Goal: Task Accomplishment & Management: Complete application form

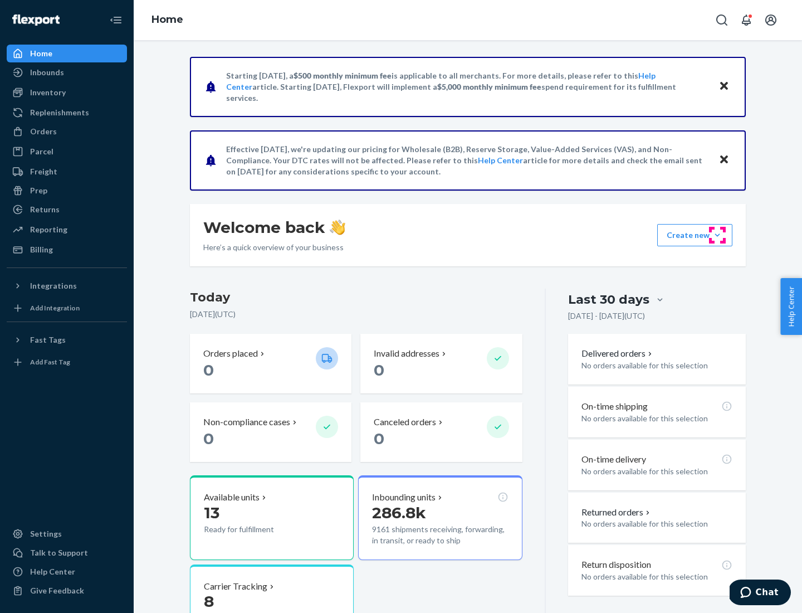
click at [718, 235] on button "Create new Create new inbound Create new order Create new product" at bounding box center [694, 235] width 75 height 22
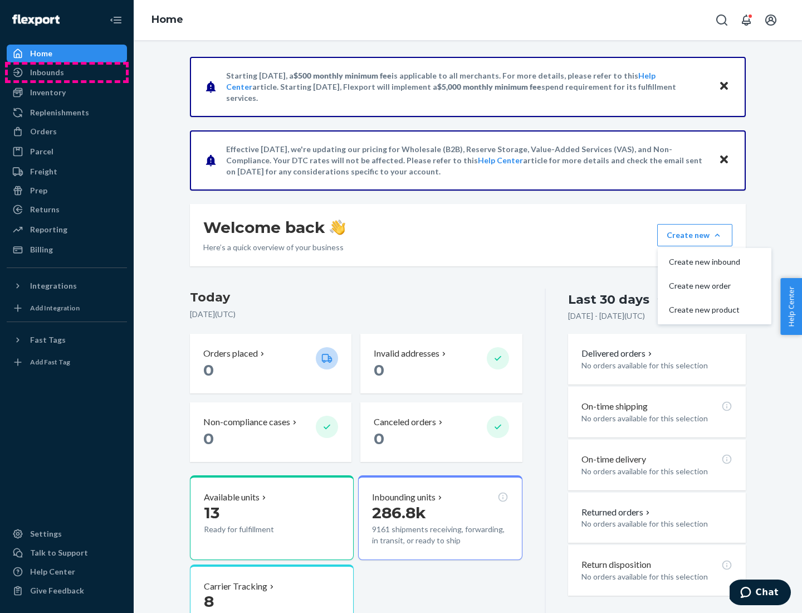
click at [67, 72] on div "Inbounds" at bounding box center [67, 73] width 118 height 16
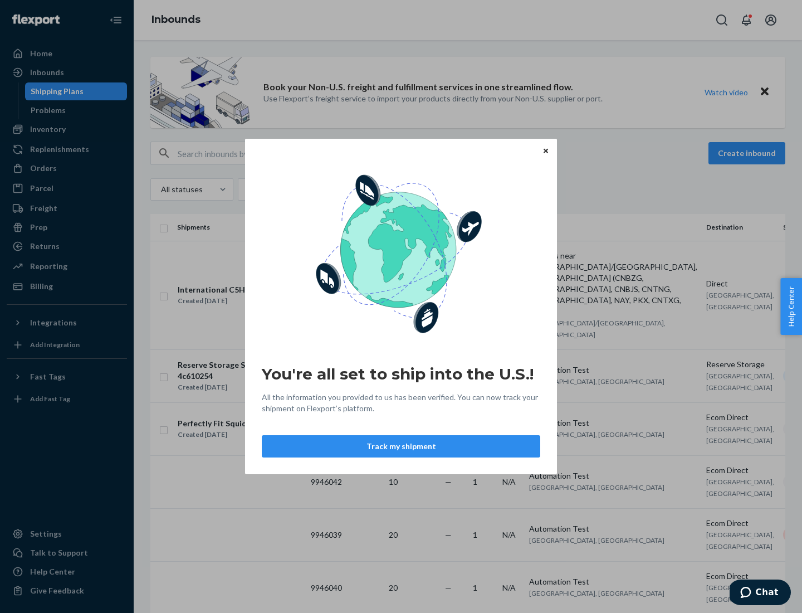
click at [401, 446] on button "Track my shipment" at bounding box center [401, 446] width 279 height 22
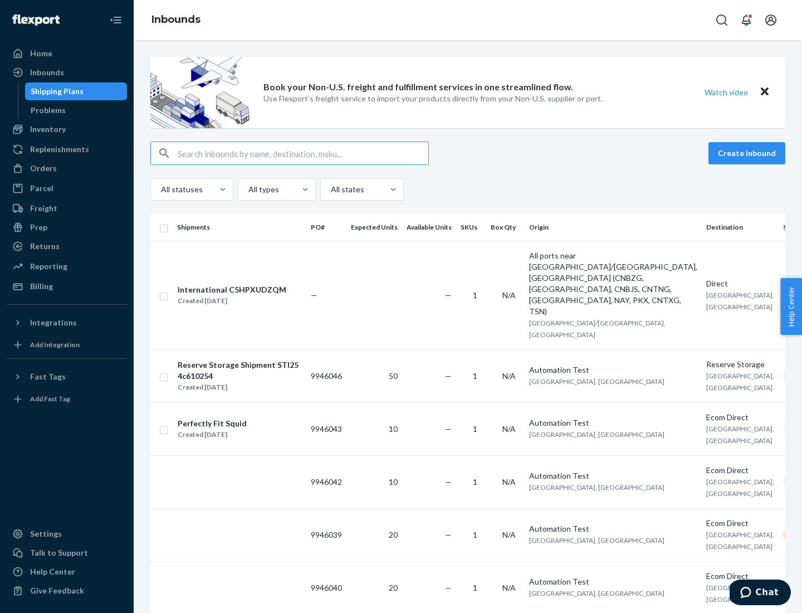
click at [749, 153] on button "Create inbound" at bounding box center [747, 153] width 77 height 22
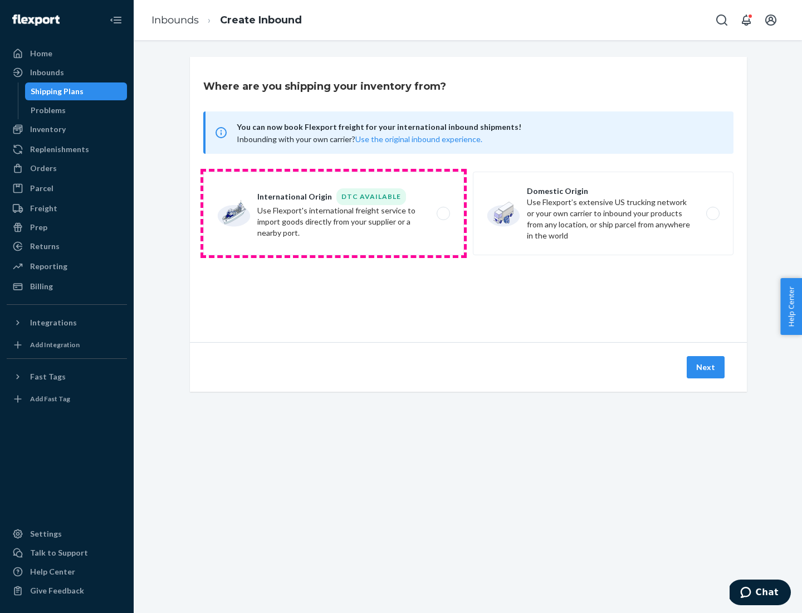
click at [334, 213] on label "International Origin DTC Available Use Flexport's international freight service…" at bounding box center [333, 214] width 261 height 84
click at [443, 213] on input "International Origin DTC Available Use Flexport's international freight service…" at bounding box center [446, 213] width 7 height 7
radio input "true"
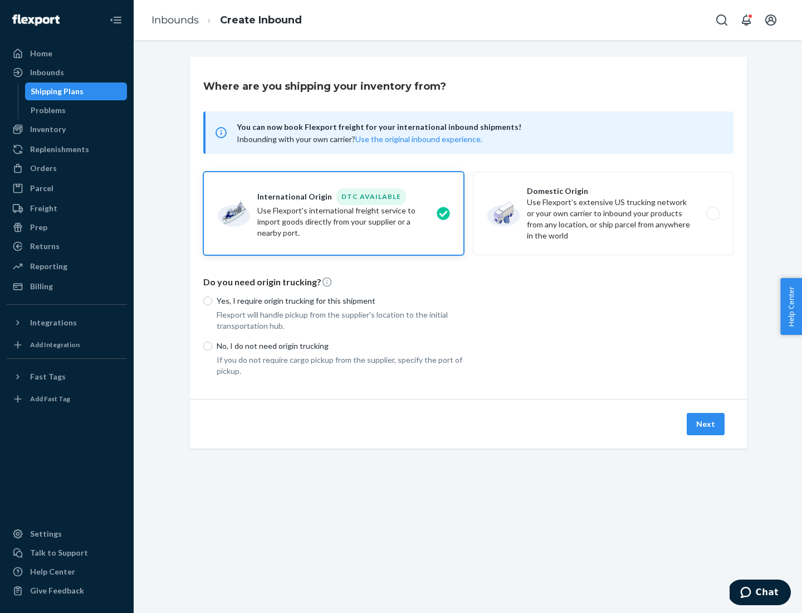
click at [340, 345] on p "No, I do not need origin trucking" at bounding box center [340, 345] width 247 height 11
click at [212, 345] on input "No, I do not need origin trucking" at bounding box center [207, 345] width 9 height 9
radio input "true"
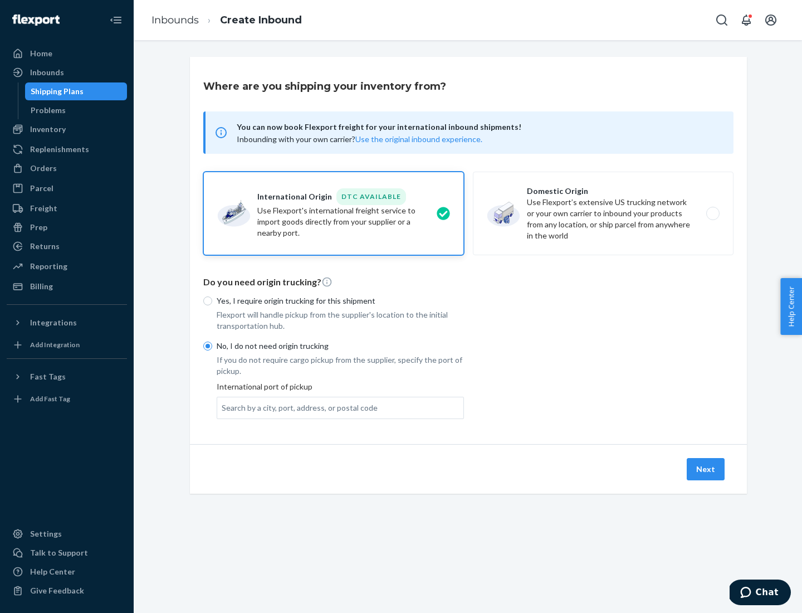
click at [297, 407] on div "Search by a city, port, address, or postal code" at bounding box center [300, 407] width 156 height 11
click at [223, 407] on input "Search by a city, port, address, or postal code" at bounding box center [222, 407] width 1 height 11
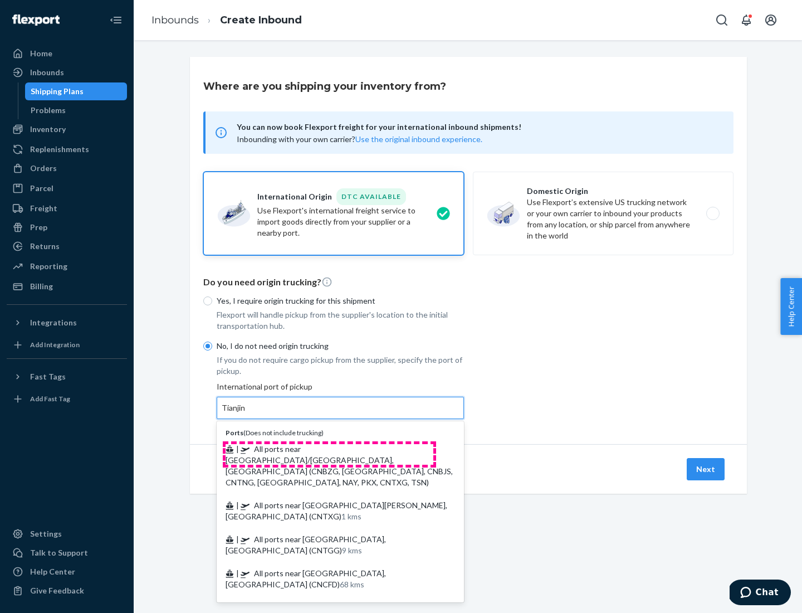
click at [329, 448] on span "| All ports near [GEOGRAPHIC_DATA]/[GEOGRAPHIC_DATA], [GEOGRAPHIC_DATA] (CNBZG,…" at bounding box center [339, 465] width 227 height 43
click at [246, 413] on input "Tianjin" at bounding box center [234, 407] width 25 height 11
type input "All ports near [GEOGRAPHIC_DATA]/[GEOGRAPHIC_DATA], [GEOGRAPHIC_DATA] (CNBZG, […"
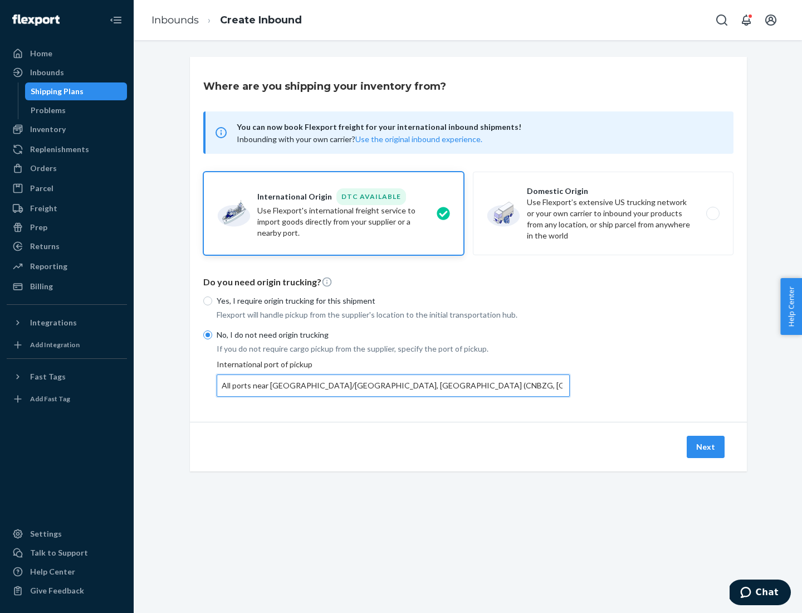
click at [706, 446] on button "Next" at bounding box center [706, 447] width 38 height 22
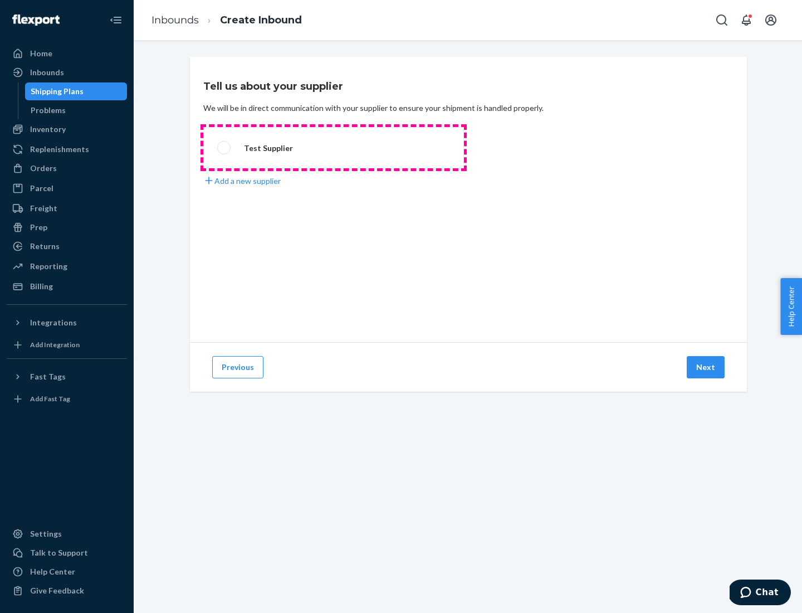
click at [334, 148] on label "Test Supplier" at bounding box center [333, 147] width 261 height 41
click at [225, 148] on input "Test Supplier" at bounding box center [220, 147] width 7 height 7
radio input "true"
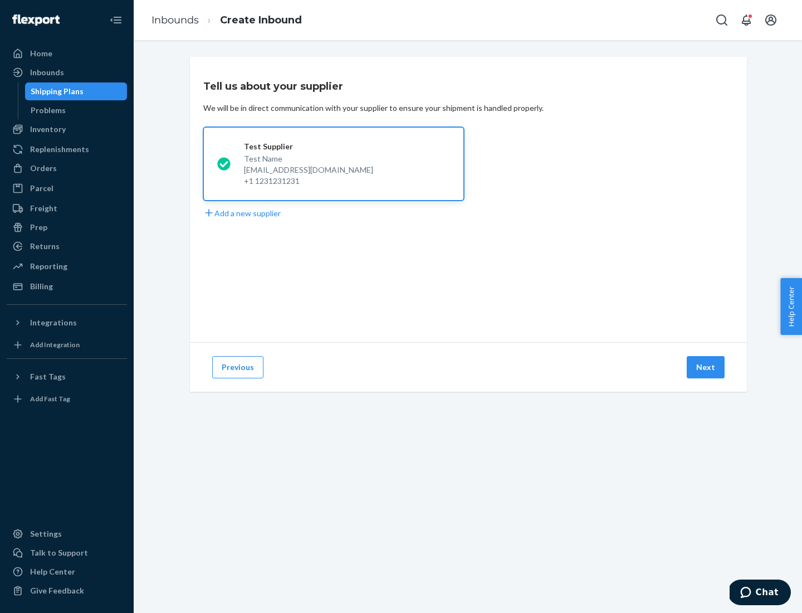
click at [706, 367] on button "Next" at bounding box center [706, 367] width 38 height 22
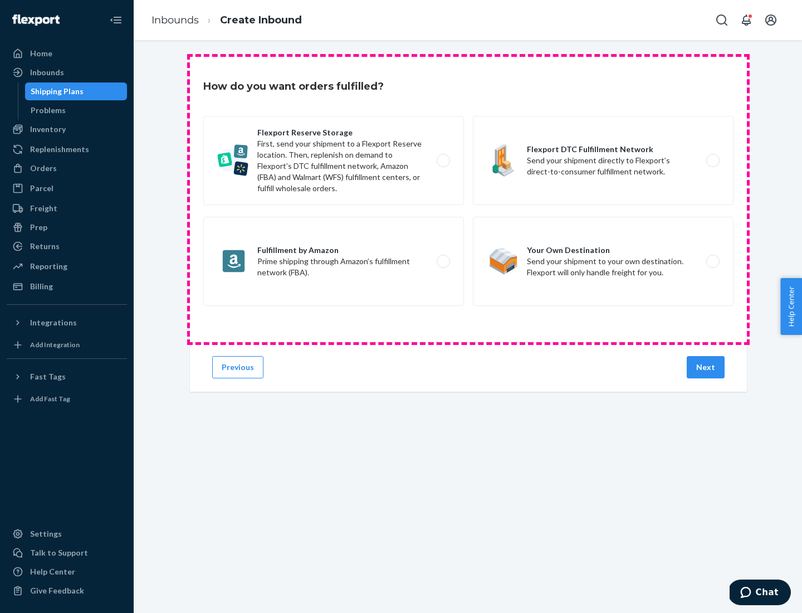
click at [469, 199] on div "Flexport Reserve Storage First, send your shipment to a Flexport Reserve locati…" at bounding box center [468, 212] width 530 height 193
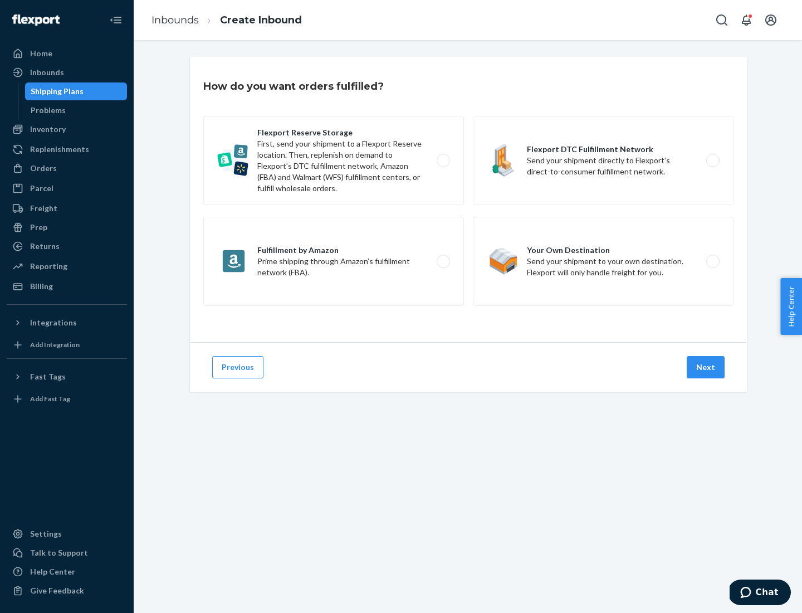
click at [603, 160] on label "Flexport DTC Fulfillment Network Send your shipment directly to Flexport’s dire…" at bounding box center [603, 160] width 261 height 89
click at [713, 160] on input "Flexport DTC Fulfillment Network Send your shipment directly to Flexport’s dire…" at bounding box center [716, 160] width 7 height 7
radio input "true"
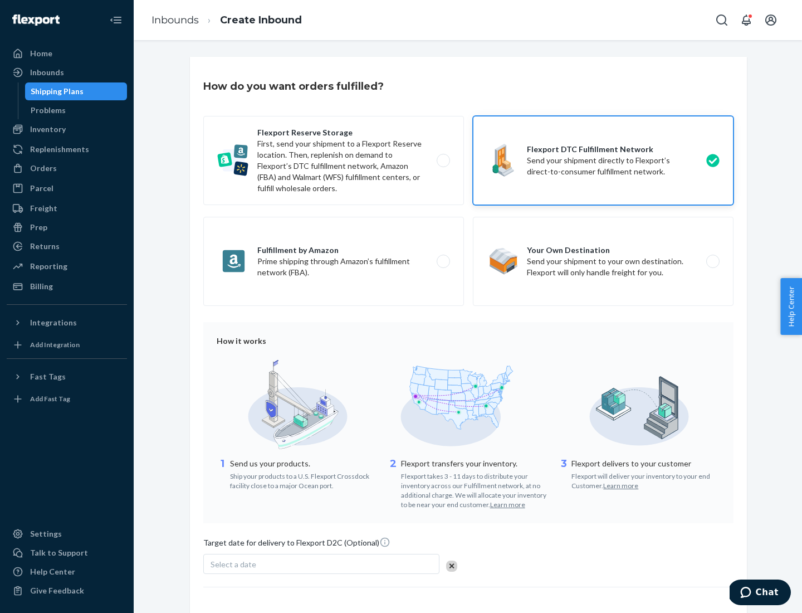
scroll to position [82, 0]
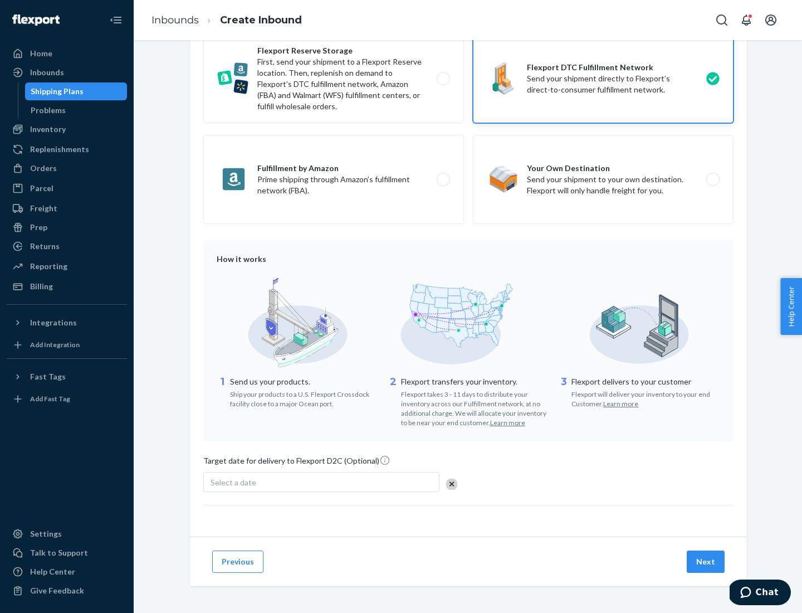
click at [706, 561] on button "Next" at bounding box center [706, 561] width 38 height 22
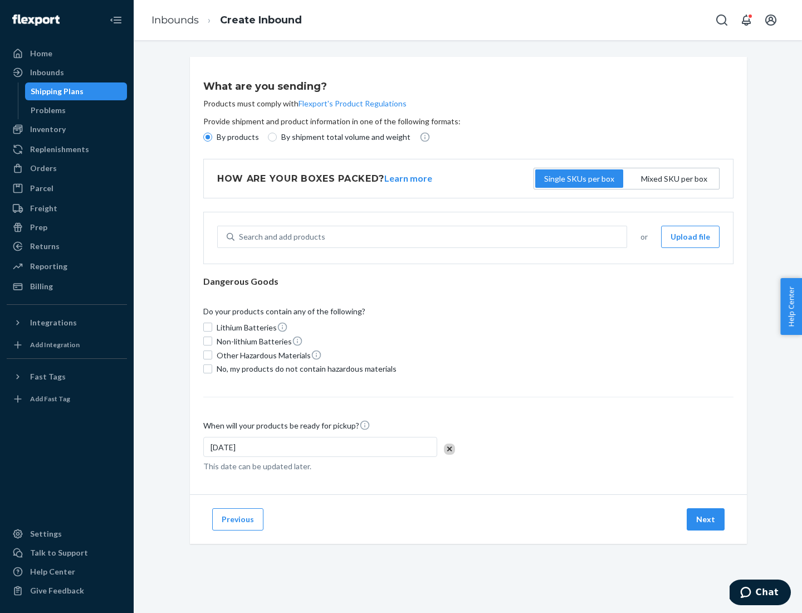
click at [237, 137] on p "By products" at bounding box center [238, 136] width 42 height 11
click at [212, 137] on input "By products" at bounding box center [207, 137] width 9 height 9
click at [280, 237] on div "Search and add products" at bounding box center [282, 236] width 86 height 11
click at [240, 237] on input "Search and add products" at bounding box center [239, 236] width 1 height 11
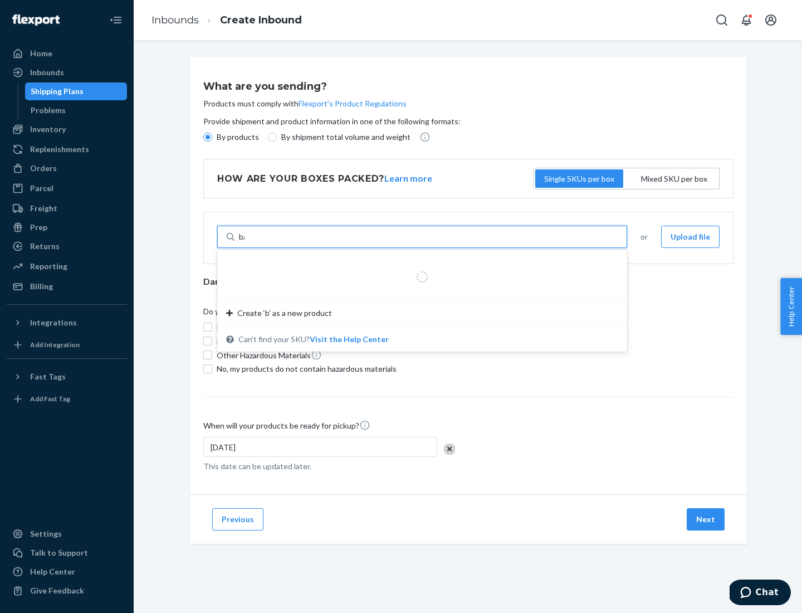
type input "basic"
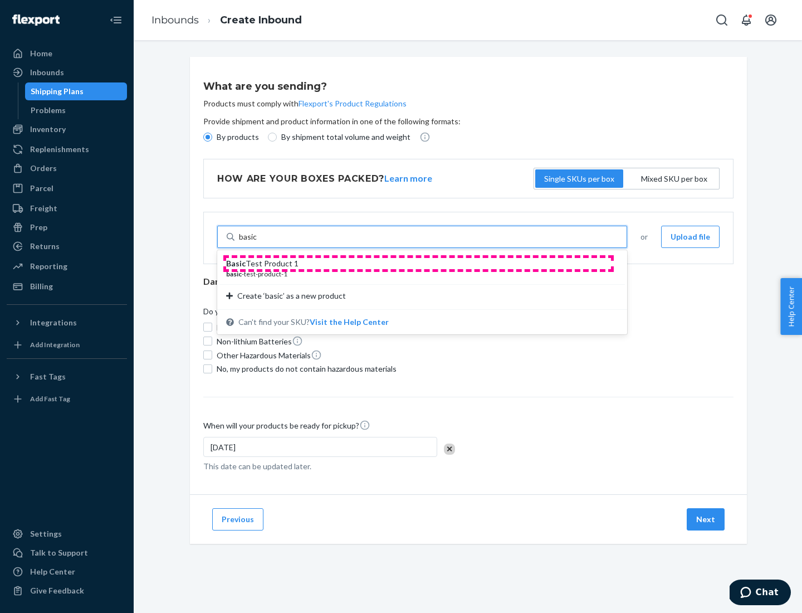
click at [418, 264] on div "Basic Test Product 1" at bounding box center [417, 263] width 383 height 11
click at [257, 242] on input "basic" at bounding box center [248, 236] width 18 height 11
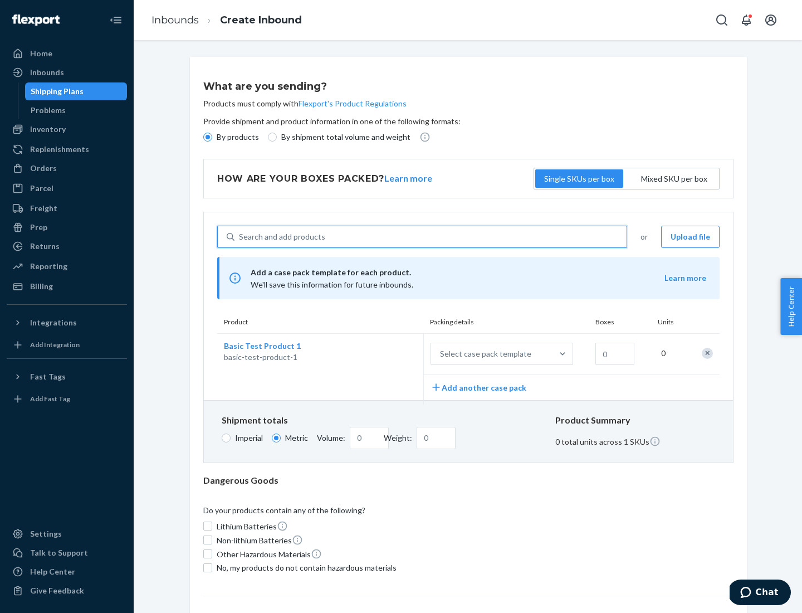
scroll to position [27, 0]
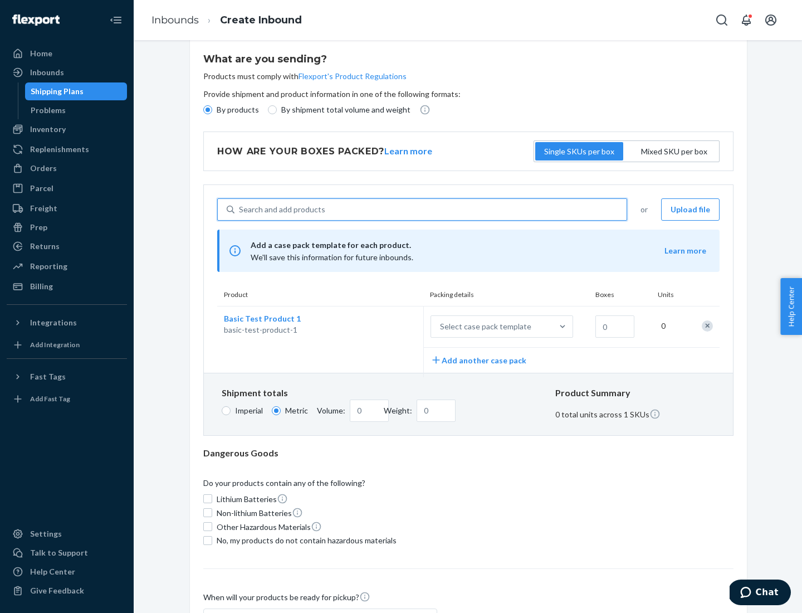
click at [484, 326] on div "Select case pack template" at bounding box center [485, 326] width 91 height 11
click at [385, 326] on input "Select case pack template" at bounding box center [385, 326] width 0 height 0
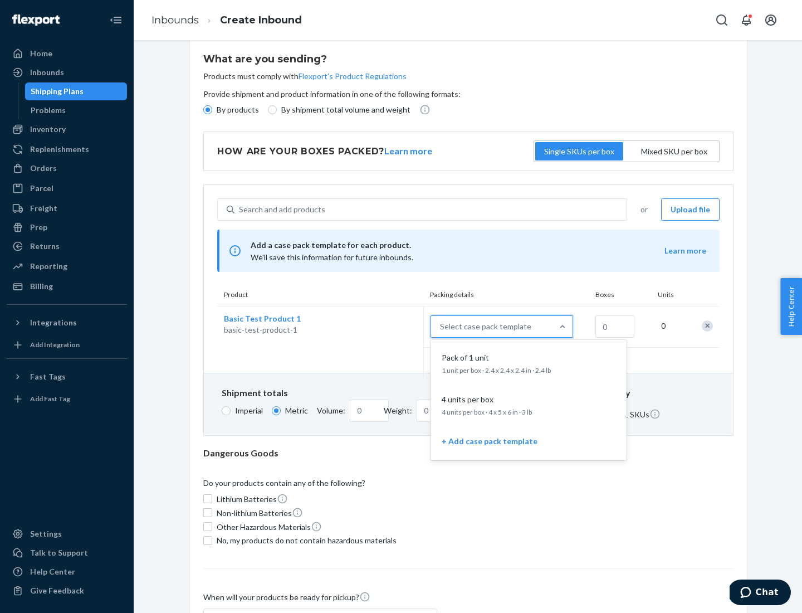
scroll to position [64, 0]
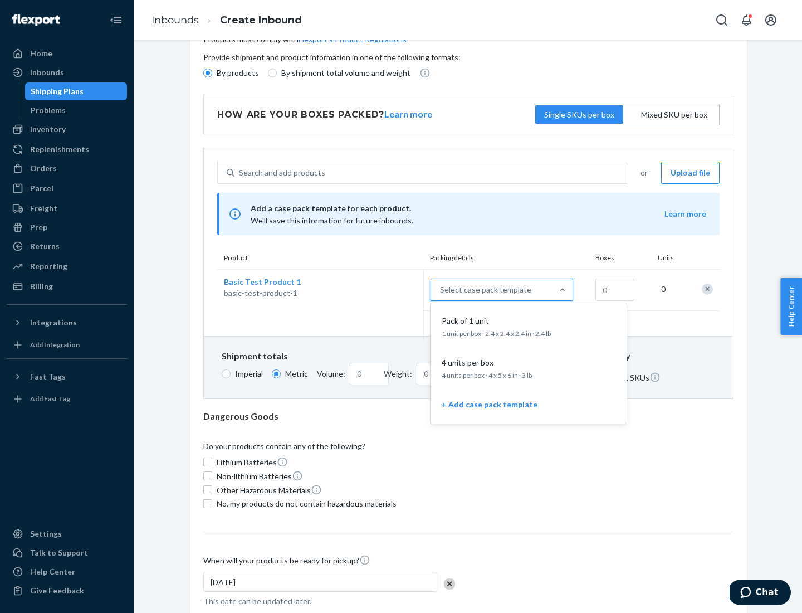
click at [529, 326] on div "Pack of 1 unit" at bounding box center [526, 320] width 178 height 11
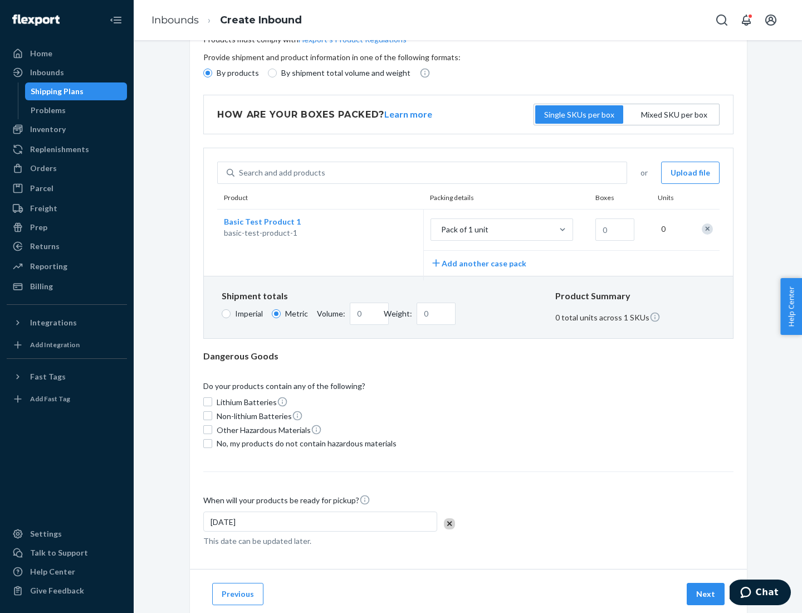
scroll to position [0, 0]
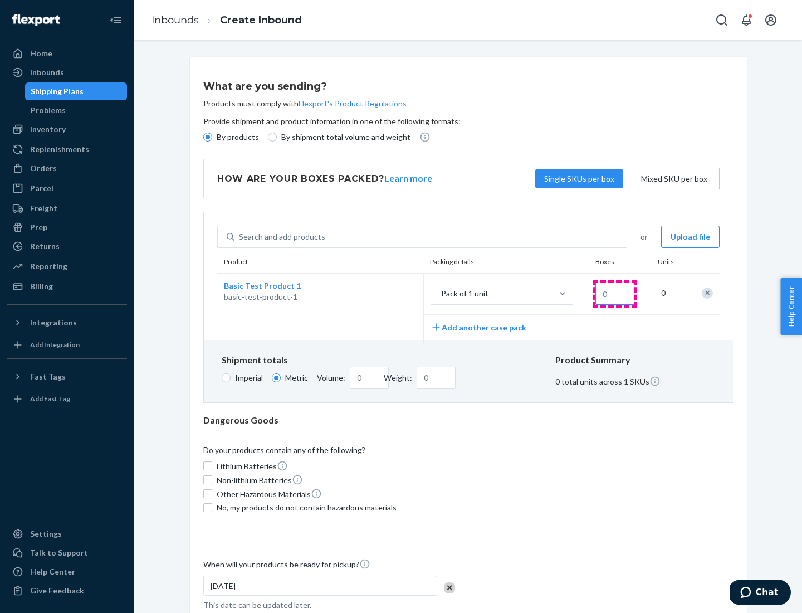
type input "1.09"
type input "1"
type input "10.89"
type input "10"
type input "0.02"
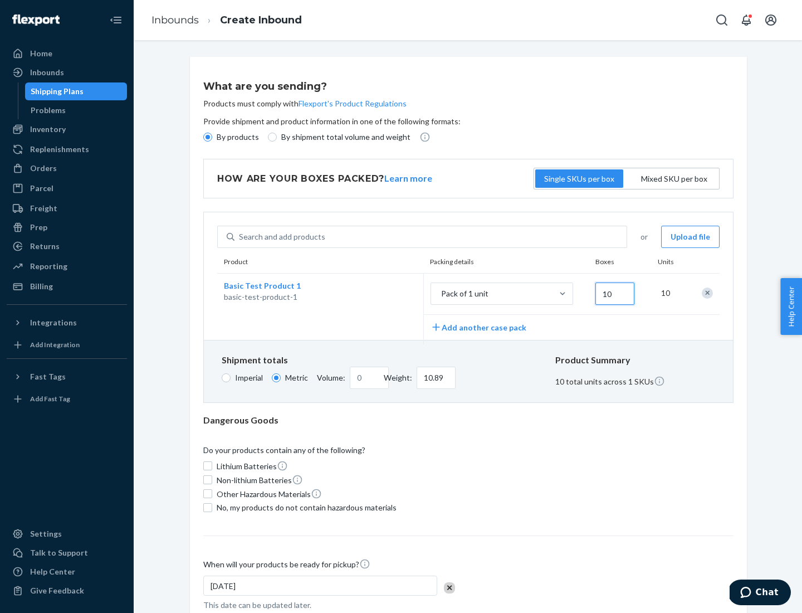
type input "108.86"
type input "100"
type input "0.23"
type input "1088.62"
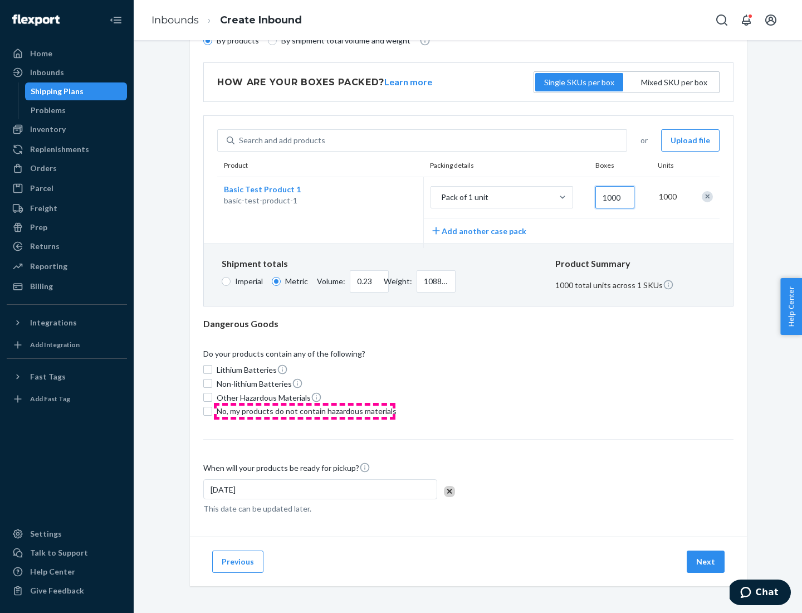
type input "1000"
click at [305, 411] on span "No, my products do not contain hazardous materials" at bounding box center [307, 411] width 180 height 11
click at [212, 411] on input "No, my products do not contain hazardous materials" at bounding box center [207, 411] width 9 height 9
checkbox input "true"
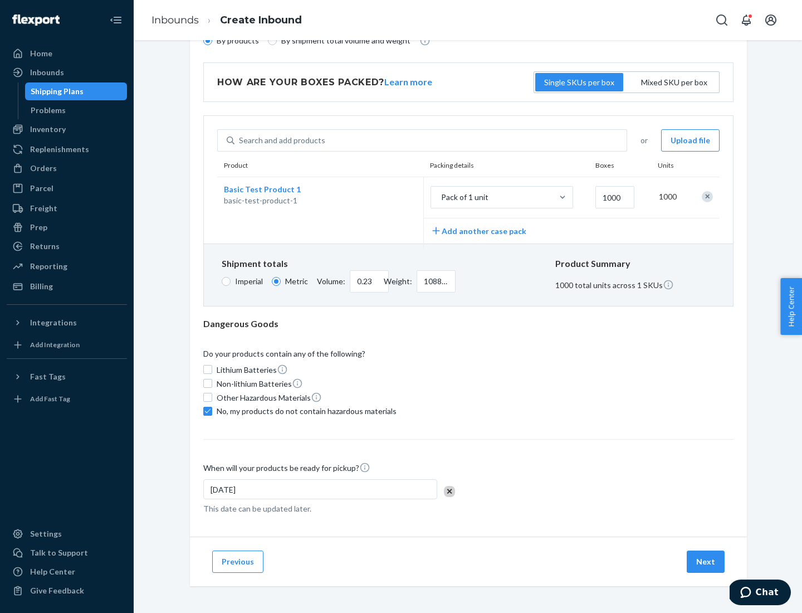
click at [706, 561] on button "Next" at bounding box center [706, 561] width 38 height 22
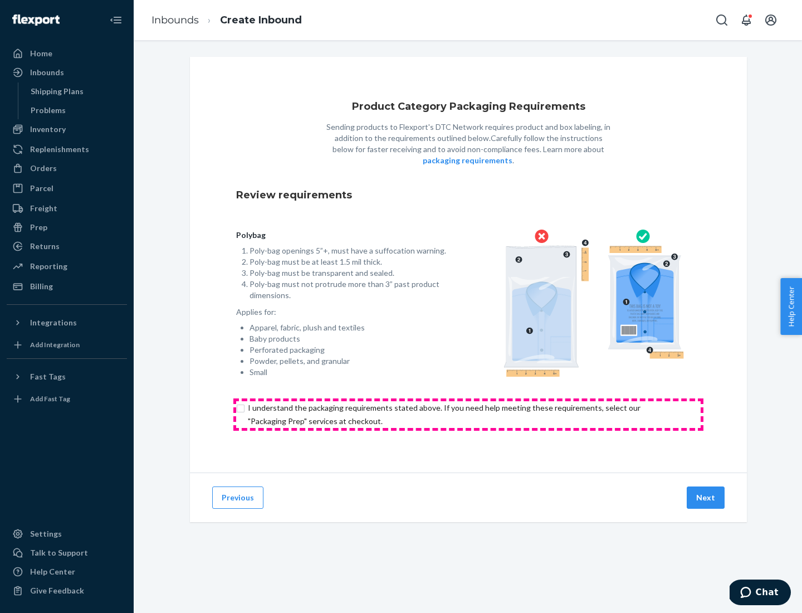
click at [469, 414] on input "checkbox" at bounding box center [468, 414] width 465 height 27
checkbox input "true"
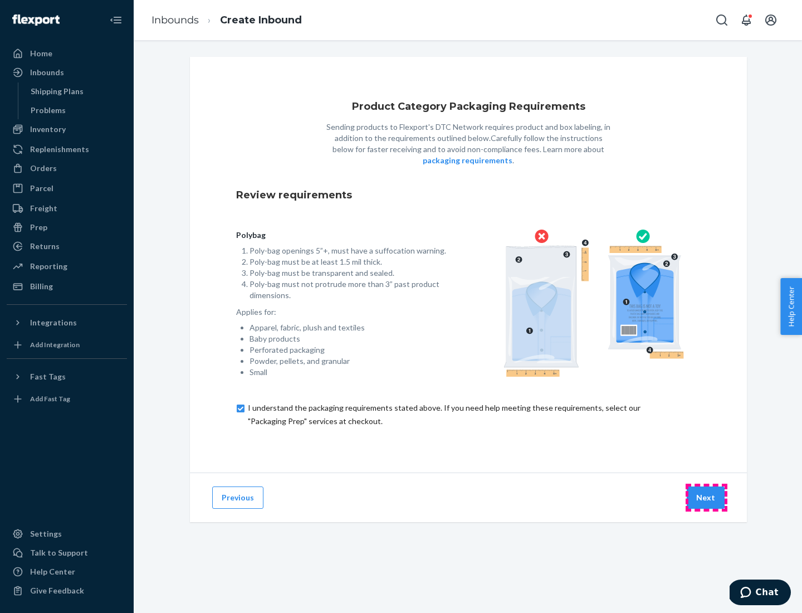
click at [706, 497] on button "Next" at bounding box center [706, 497] width 38 height 22
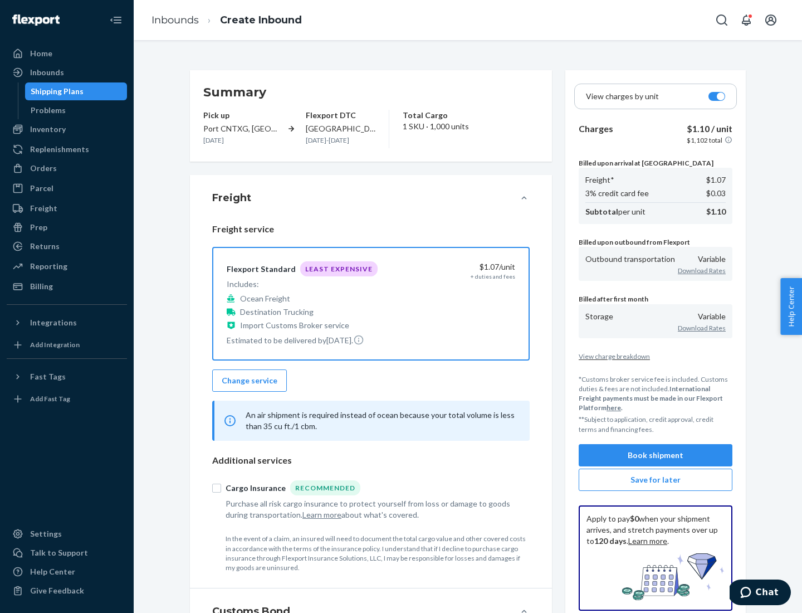
scroll to position [129, 0]
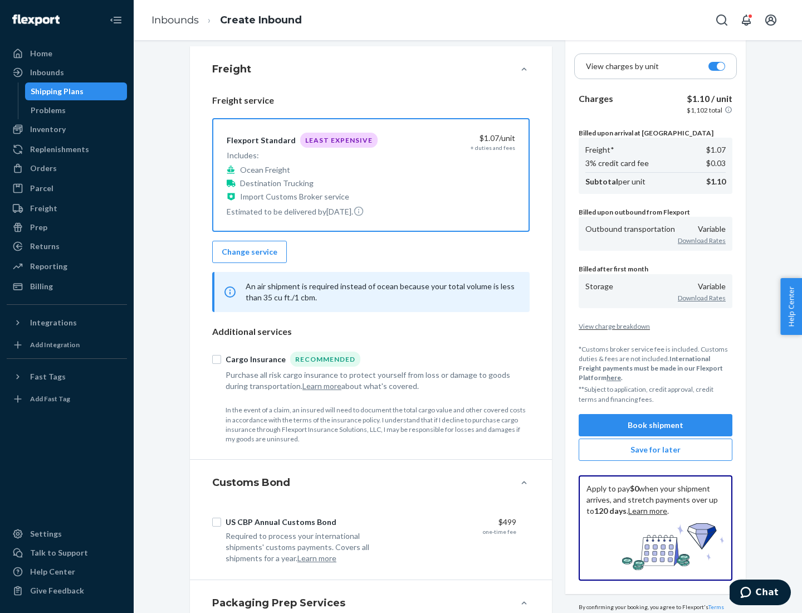
click at [656, 425] on button "Book shipment" at bounding box center [656, 425] width 154 height 22
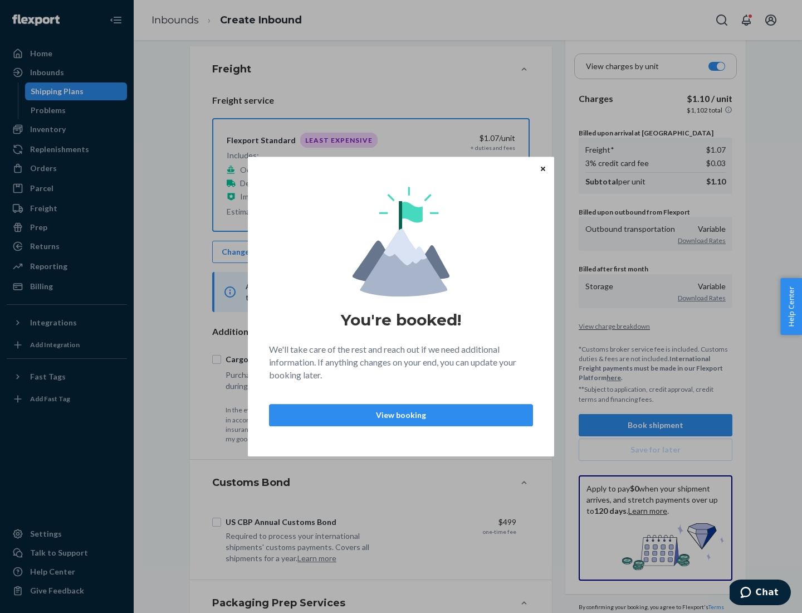
click at [401, 414] on p "View booking" at bounding box center [401, 414] width 245 height 11
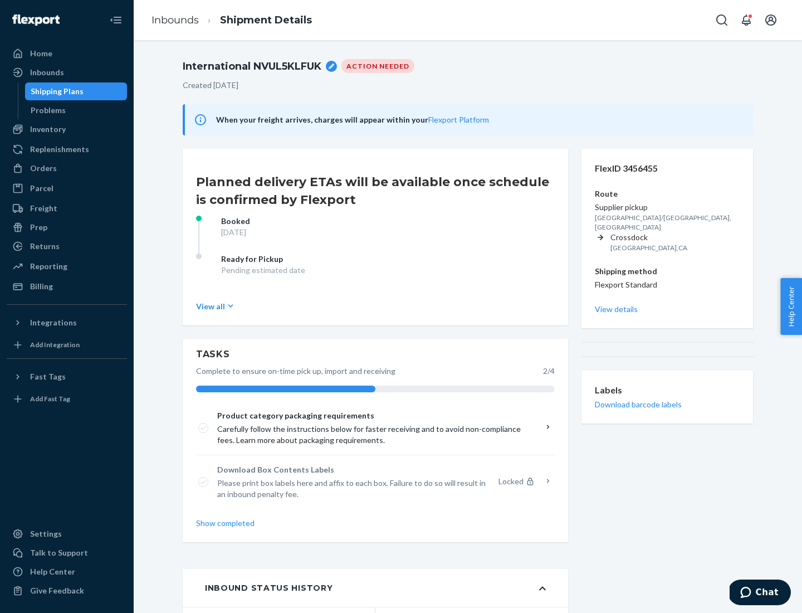
scroll to position [89, 0]
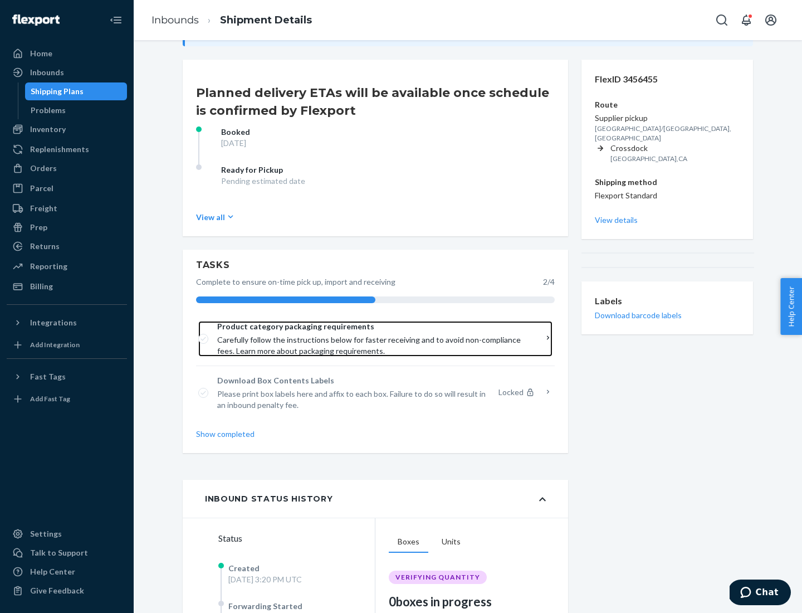
click at [372, 326] on span "Product category packaging requirements" at bounding box center [371, 326] width 309 height 11
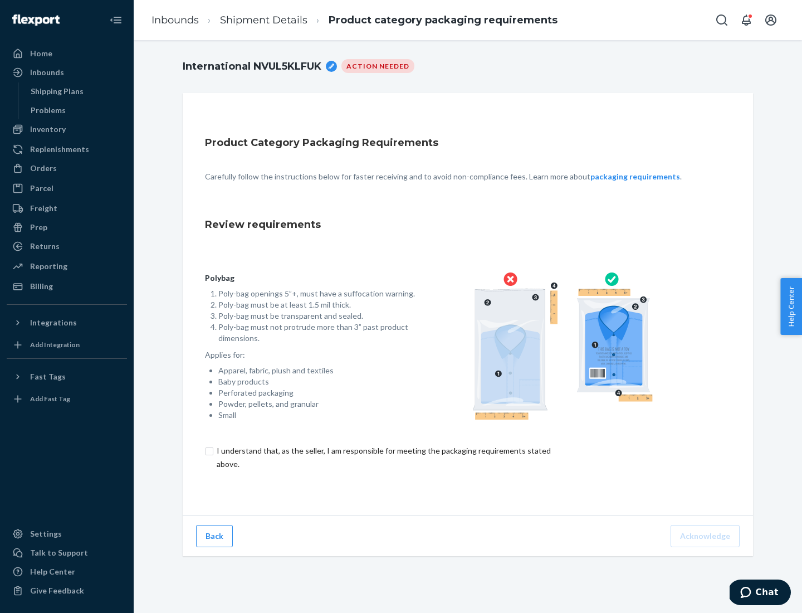
click at [383, 457] on input "checkbox" at bounding box center [390, 457] width 370 height 27
checkbox input "true"
click at [706, 535] on button "Acknowledge" at bounding box center [705, 536] width 69 height 22
